Goal: Task Accomplishment & Management: Use online tool/utility

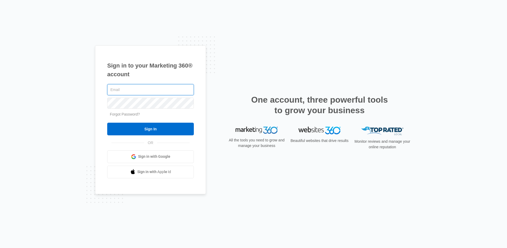
click at [165, 88] on input "text" at bounding box center [150, 89] width 87 height 11
paste input "[EMAIL_ADDRESS][DOMAIN_NAME]"
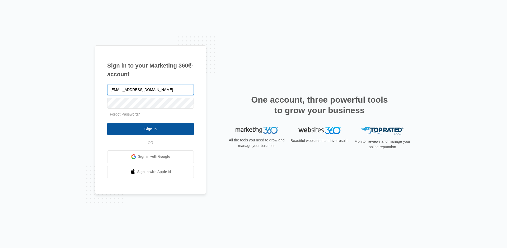
type input "[EMAIL_ADDRESS][DOMAIN_NAME]"
click at [167, 129] on input "Sign In" at bounding box center [150, 129] width 87 height 13
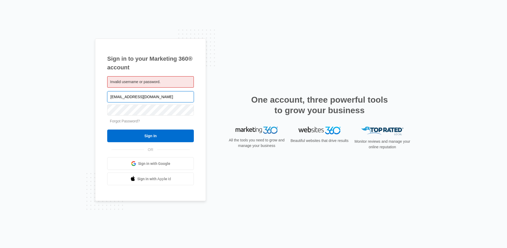
click at [135, 94] on input "blakevincent591@gmail.com" at bounding box center [150, 96] width 87 height 11
paste input "james@elevationads"
type input "[PERSON_NAME][EMAIL_ADDRESS][DOMAIN_NAME]"
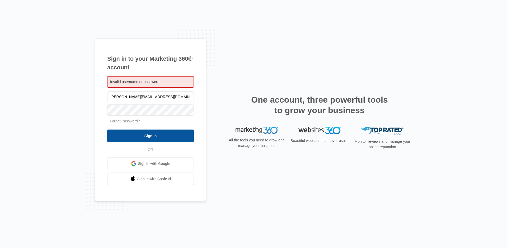
click at [162, 137] on input "Sign In" at bounding box center [150, 136] width 87 height 13
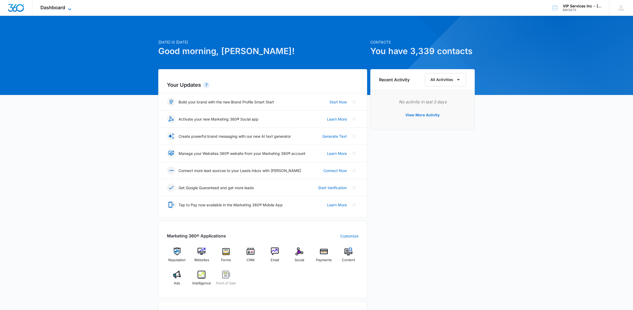
click at [69, 8] on icon at bounding box center [69, 9] width 6 height 6
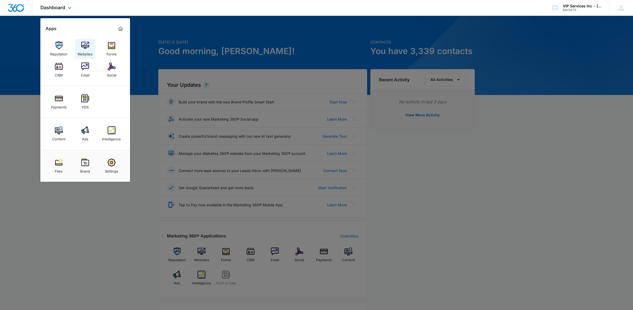
click at [84, 51] on div "Websites" at bounding box center [85, 52] width 15 height 7
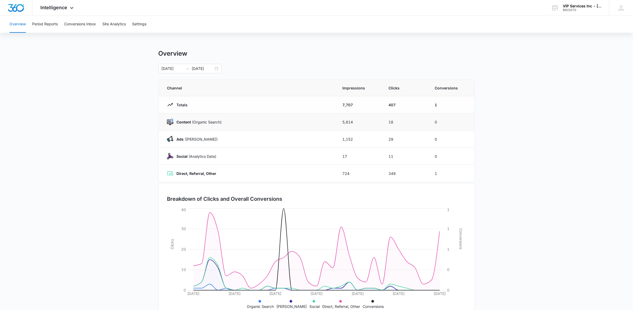
click at [182, 124] on strong "Content" at bounding box center [184, 122] width 15 height 4
click at [171, 122] on img at bounding box center [170, 122] width 6 height 6
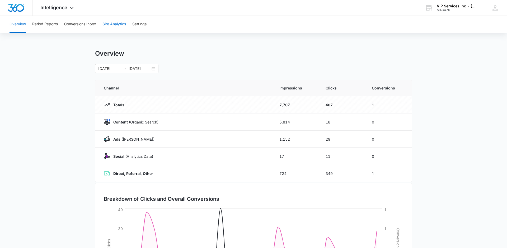
click at [111, 25] on button "Site Analytics" at bounding box center [113, 24] width 23 height 17
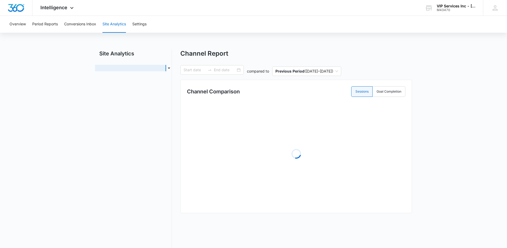
type input "08/09/2025"
type input "09/08/2025"
radio input "true"
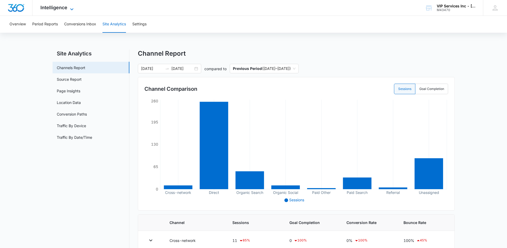
click at [69, 6] on icon at bounding box center [72, 9] width 6 height 6
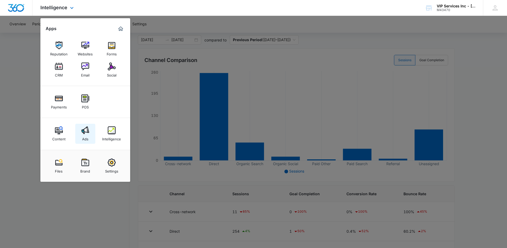
scroll to position [33, 0]
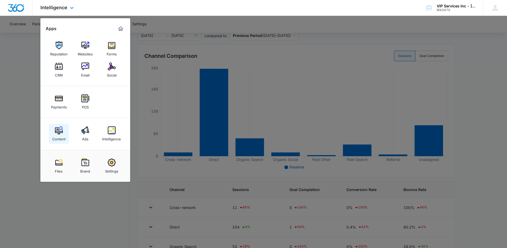
click at [61, 133] on img at bounding box center [59, 130] width 8 height 8
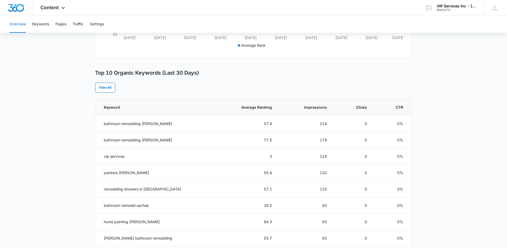
scroll to position [167, 0]
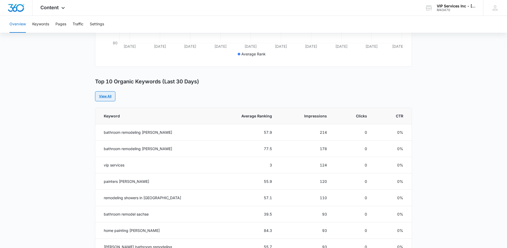
click at [104, 99] on link "View All" at bounding box center [105, 96] width 20 height 10
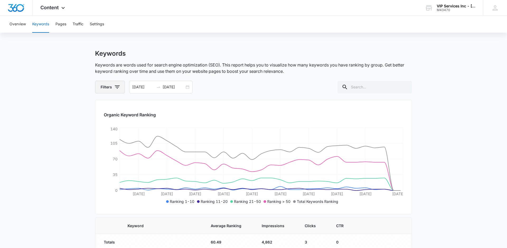
click at [121, 89] on button "Filters" at bounding box center [110, 87] width 30 height 13
click at [104, 110] on icon at bounding box center [104, 108] width 5 height 5
click at [102, 108] on input "Favorites" at bounding box center [102, 108] width 0 height 0
checkbox input "true"
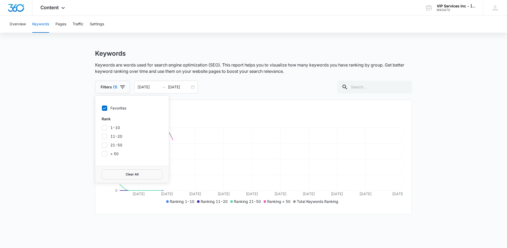
click at [79, 120] on main "Keywords Keywords are words used for search engine optimization (SEO). This rep…" at bounding box center [253, 176] width 507 height 253
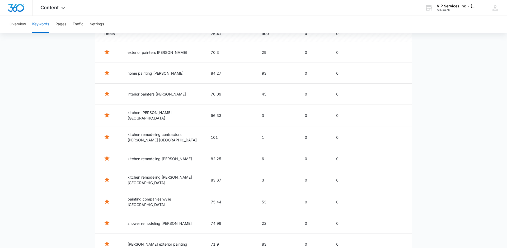
scroll to position [209, 0]
click at [106, 115] on icon "button" at bounding box center [106, 114] width 5 height 5
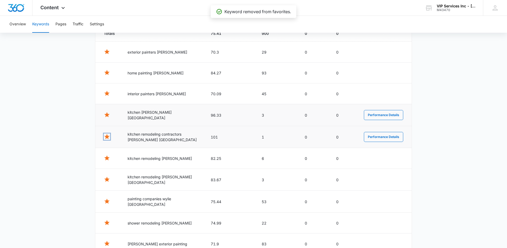
click at [107, 137] on icon "button" at bounding box center [106, 136] width 5 height 5
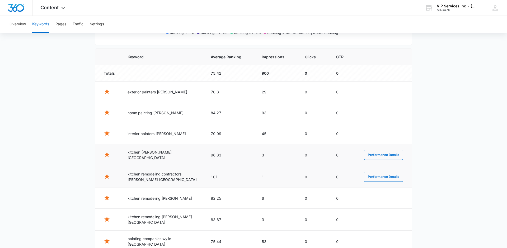
scroll to position [241, 0]
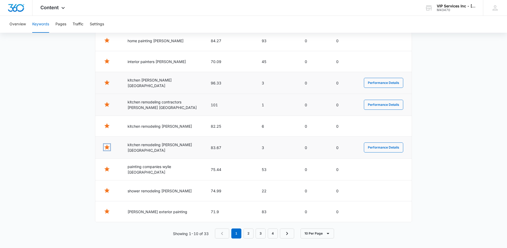
click at [107, 145] on icon "button" at bounding box center [106, 147] width 5 height 5
click at [107, 125] on icon "button" at bounding box center [106, 125] width 5 height 5
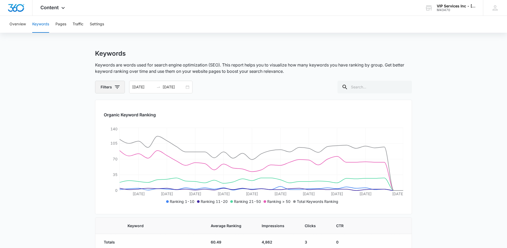
click at [116, 91] on button "Filters" at bounding box center [110, 87] width 30 height 13
click at [112, 110] on label "Favorites" at bounding box center [132, 108] width 61 height 6
click at [102, 108] on input "Favorites" at bounding box center [102, 108] width 0 height 0
checkbox input "true"
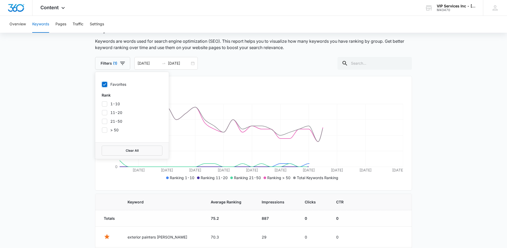
scroll to position [50, 0]
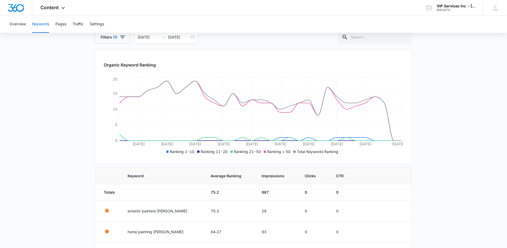
click at [88, 133] on main "Keywords Keywords are words used for search engine optimization (SEO). This rep…" at bounding box center [253, 219] width 507 height 439
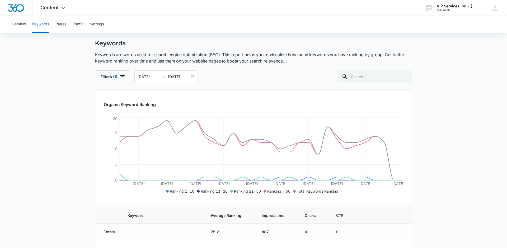
scroll to position [0, 0]
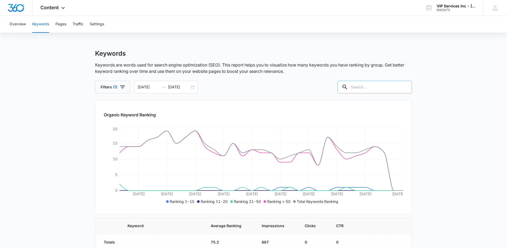
click at [377, 87] on input "text" at bounding box center [374, 87] width 74 height 13
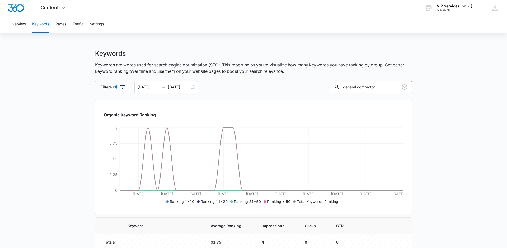
click at [370, 87] on input "general contractor" at bounding box center [370, 87] width 82 height 13
type input "wylie"
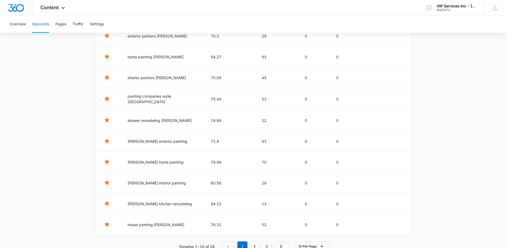
scroll to position [240, 0]
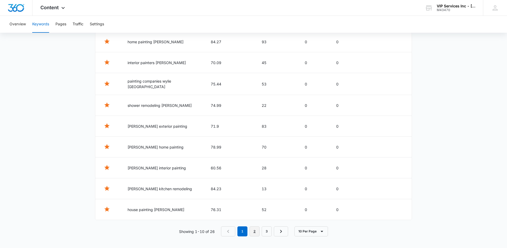
click at [254, 231] on link "2" at bounding box center [254, 231] width 10 height 10
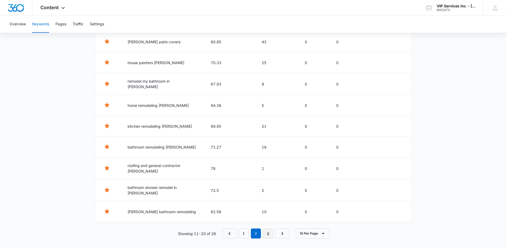
click at [269, 231] on link "3" at bounding box center [268, 234] width 10 height 10
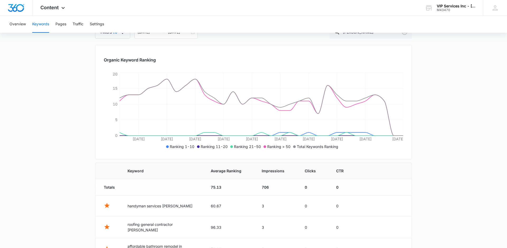
scroll to position [156, 0]
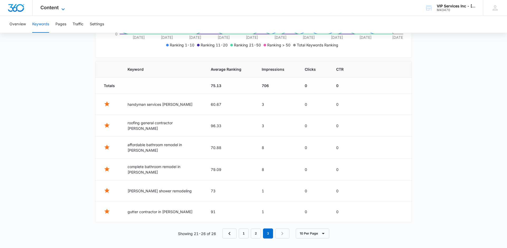
click at [63, 9] on icon at bounding box center [62, 9] width 3 height 2
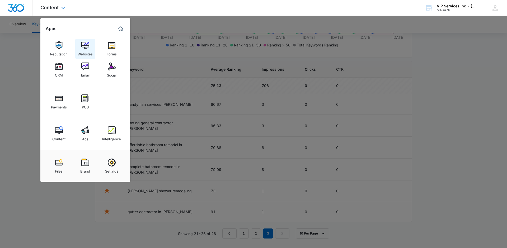
click at [83, 45] on img at bounding box center [85, 45] width 8 height 8
